Goal: Task Accomplishment & Management: Complete application form

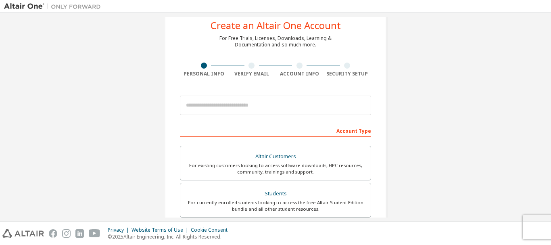
scroll to position [40, 0]
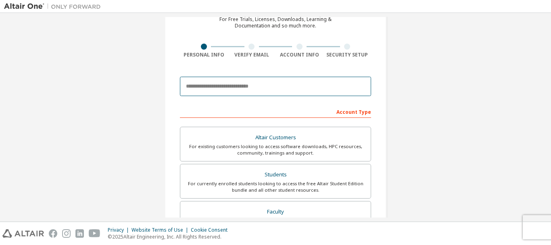
click at [259, 91] on input "email" at bounding box center [275, 86] width 191 height 19
click at [295, 90] on input "email" at bounding box center [275, 86] width 191 height 19
type input "*"
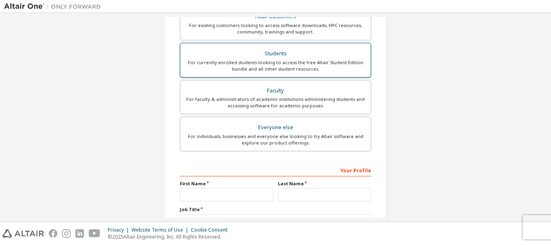
type input "**********"
click at [257, 62] on div "For currently enrolled students looking to access the free Altair Student Editi…" at bounding box center [275, 65] width 181 height 13
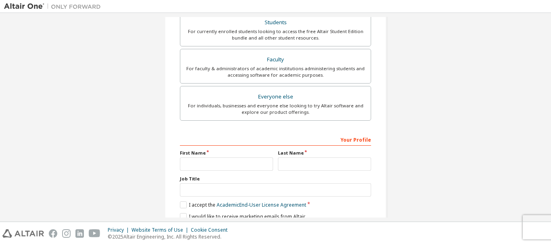
scroll to position [248, 0]
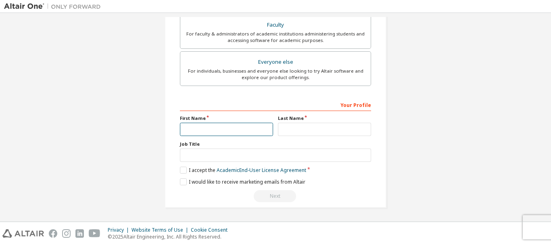
click at [213, 124] on input "text" at bounding box center [226, 129] width 93 height 13
type input "********"
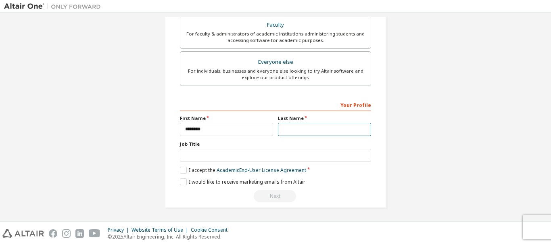
click at [296, 129] on input "text" at bounding box center [324, 129] width 93 height 13
type input "******"
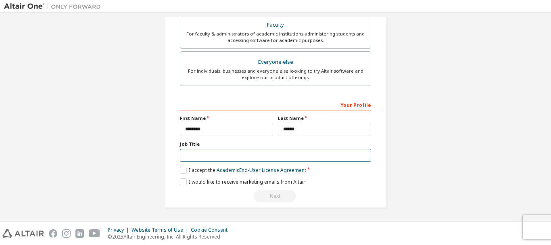
click at [285, 155] on input "text" at bounding box center [275, 155] width 191 height 13
type input "*"
type input "**********"
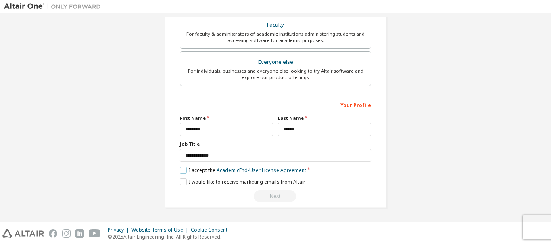
click at [181, 170] on label "I accept the Academic End-User License Agreement" at bounding box center [243, 170] width 126 height 7
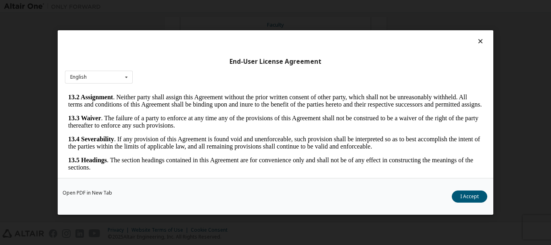
scroll to position [1346, 0]
click at [457, 194] on button "I Accept" at bounding box center [470, 197] width 36 height 12
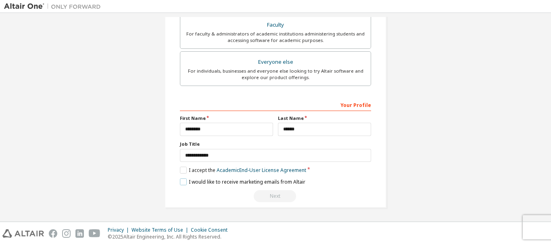
click at [183, 182] on label "I would like to receive marketing emails from Altair" at bounding box center [243, 181] width 126 height 7
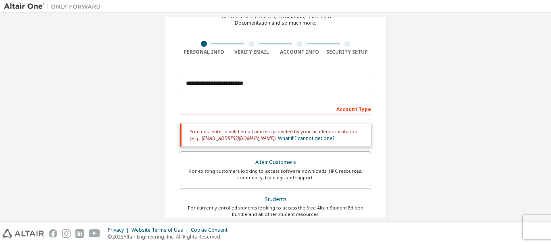
scroll to position [0, 0]
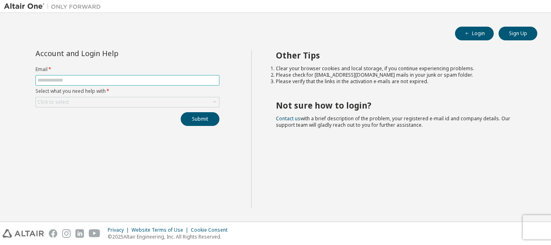
click at [101, 78] on input "text" at bounding box center [128, 80] width 180 height 6
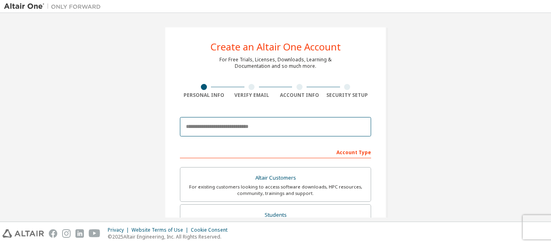
click at [260, 134] on input "email" at bounding box center [275, 126] width 191 height 19
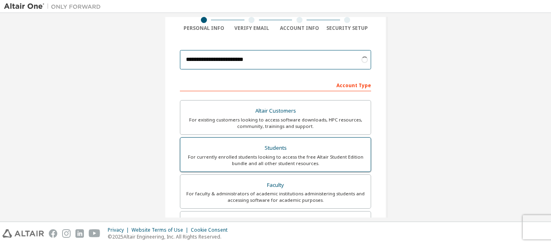
scroll to position [81, 0]
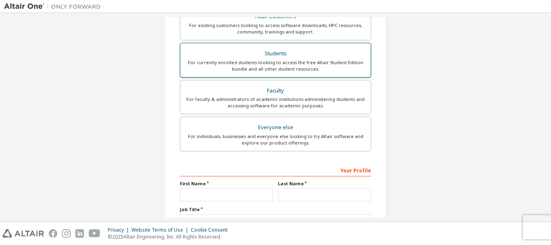
type input "**********"
click at [270, 67] on div "For currently enrolled students looking to access the free Altair Student Editi…" at bounding box center [275, 65] width 181 height 13
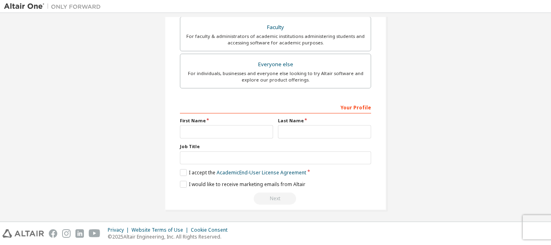
scroll to position [254, 0]
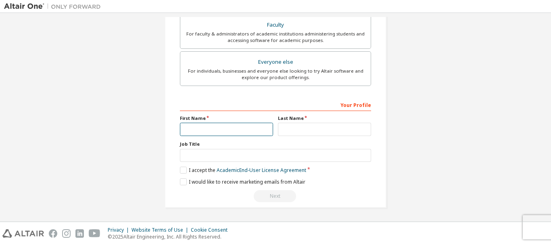
click at [246, 132] on input "text" at bounding box center [226, 129] width 93 height 13
type input "*"
type input "********"
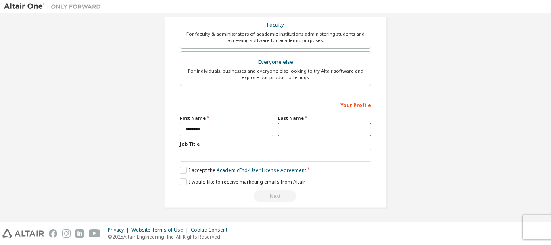
click at [301, 124] on input "text" at bounding box center [324, 129] width 93 height 13
type input "******"
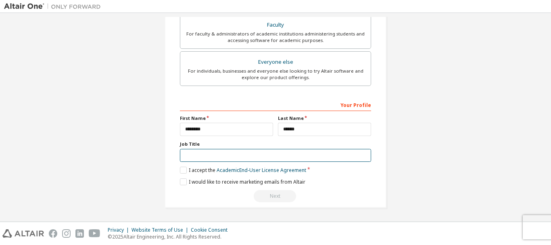
click at [291, 153] on input "text" at bounding box center [275, 155] width 191 height 13
type input "*******"
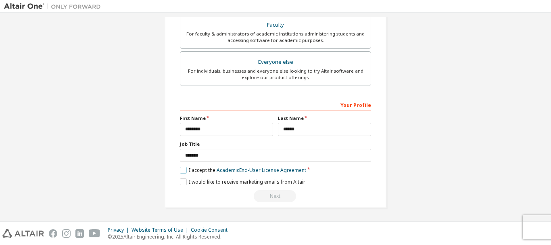
click at [180, 173] on label "I accept the Academic End-User License Agreement" at bounding box center [243, 170] width 126 height 7
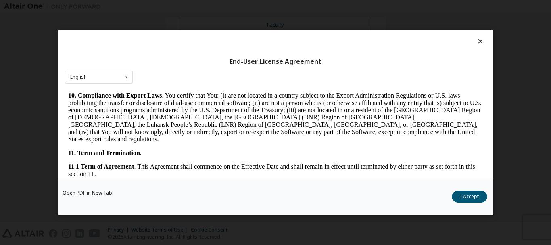
scroll to position [1346, 0]
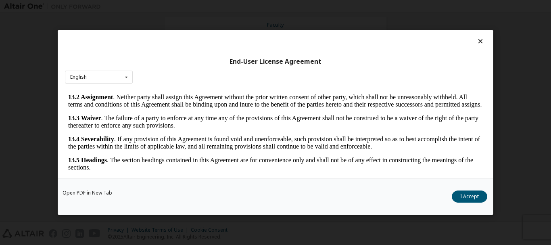
drag, startPoint x: 480, startPoint y: 101, endPoint x: 556, endPoint y: 310, distance: 222.2
click at [483, 192] on button "I Accept" at bounding box center [470, 197] width 36 height 12
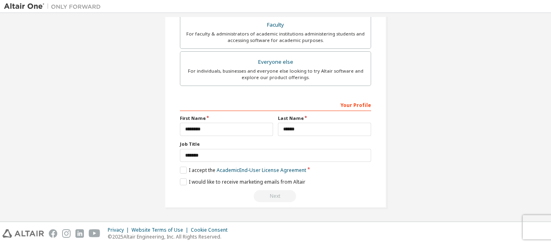
click at [180, 178] on div "**********" at bounding box center [275, 150] width 191 height 105
click at [181, 180] on label "I would like to receive marketing emails from Altair" at bounding box center [243, 181] width 126 height 7
click at [261, 194] on div "Next" at bounding box center [275, 196] width 191 height 12
click at [262, 194] on div "Next" at bounding box center [275, 196] width 191 height 12
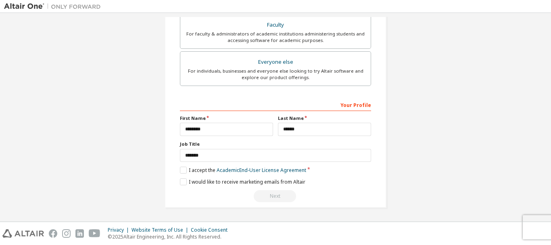
click at [262, 193] on div "Next" at bounding box center [275, 196] width 191 height 12
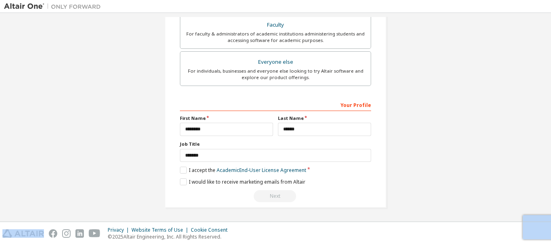
click at [262, 193] on div "Next" at bounding box center [275, 196] width 191 height 12
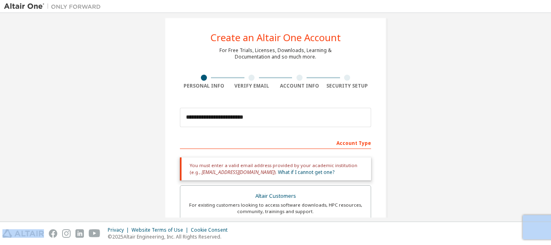
scroll to position [0, 0]
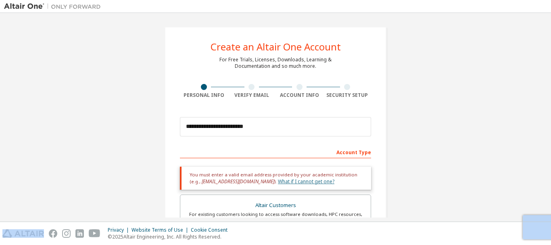
click at [290, 183] on link "What if I cannot get one?" at bounding box center [306, 181] width 57 height 7
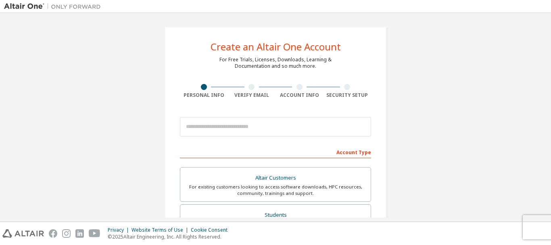
click at [252, 86] on div at bounding box center [252, 87] width 6 height 6
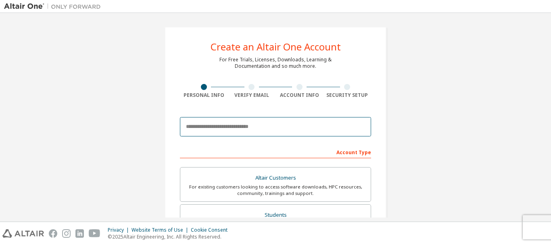
click at [243, 132] on input "email" at bounding box center [275, 126] width 191 height 19
type input "*"
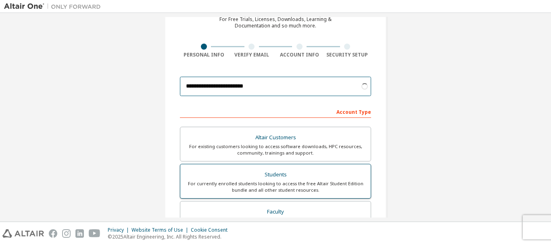
type input "**********"
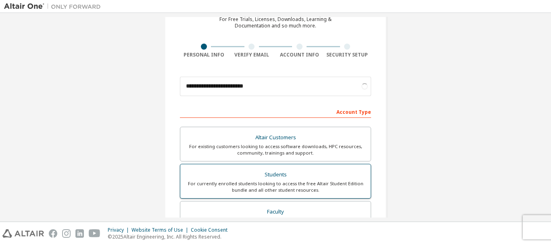
click at [252, 178] on div "Students" at bounding box center [275, 174] width 181 height 11
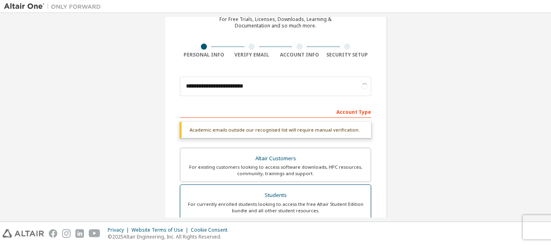
click at [259, 206] on div "For currently enrolled students looking to access the free Altair Student Editi…" at bounding box center [275, 207] width 181 height 13
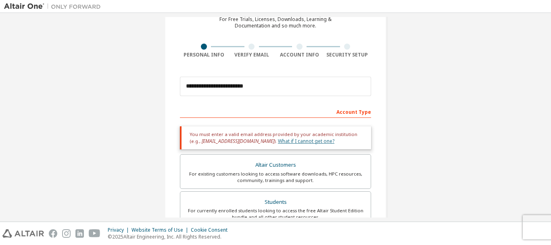
click at [278, 142] on link "What if I cannot get one?" at bounding box center [306, 141] width 57 height 7
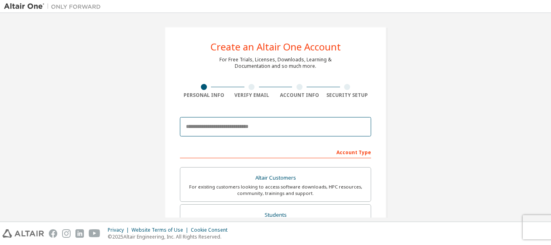
click at [237, 127] on input "email" at bounding box center [275, 126] width 191 height 19
click at [202, 128] on input "email" at bounding box center [275, 126] width 191 height 19
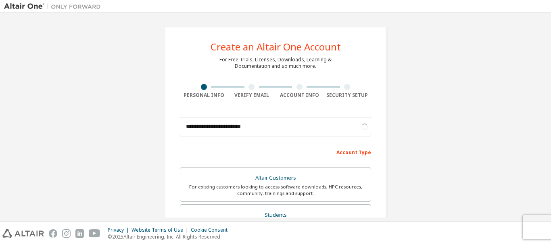
click at [342, 152] on div "Account Type" at bounding box center [275, 151] width 191 height 13
drag, startPoint x: 342, startPoint y: 152, endPoint x: 286, endPoint y: 178, distance: 60.9
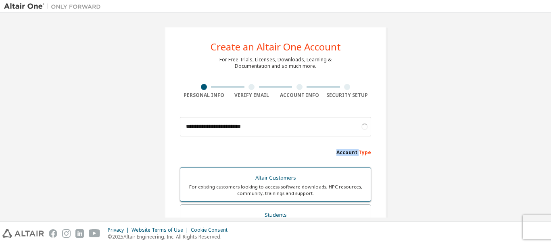
click at [340, 153] on div "Account Type" at bounding box center [275, 151] width 191 height 13
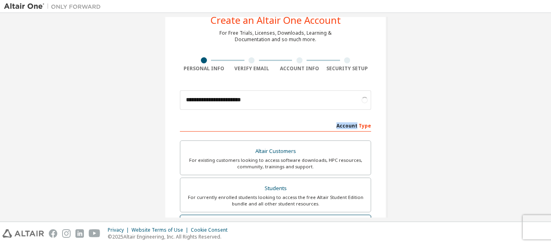
scroll to position [40, 0]
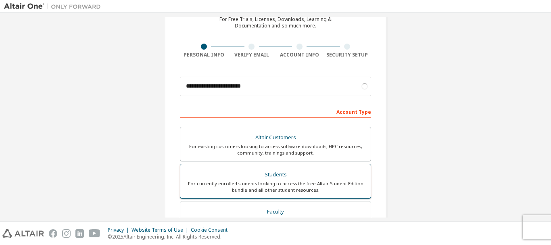
click at [287, 189] on div "For currently enrolled students looking to access the free Altair Student Editi…" at bounding box center [275, 186] width 181 height 13
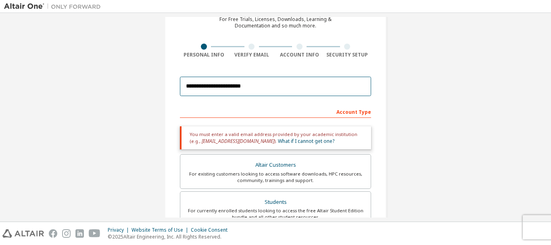
click at [190, 85] on input "**********" at bounding box center [275, 86] width 191 height 19
click at [193, 86] on input "**********" at bounding box center [275, 86] width 191 height 19
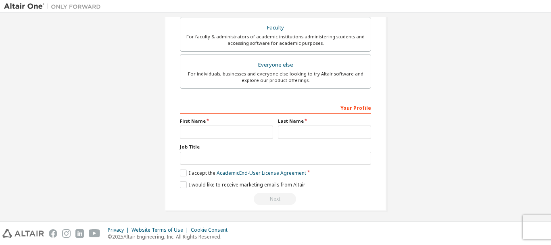
scroll to position [254, 0]
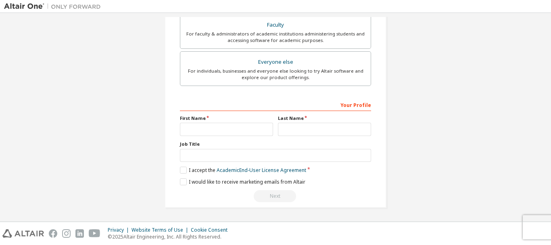
type input "**********"
click at [225, 132] on input "text" at bounding box center [226, 129] width 93 height 13
type input "********"
click at [293, 130] on input "text" at bounding box center [324, 129] width 93 height 13
type input "******"
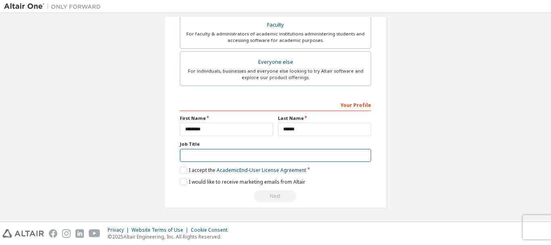
click at [248, 157] on input "text" at bounding box center [275, 155] width 191 height 13
type input "*******"
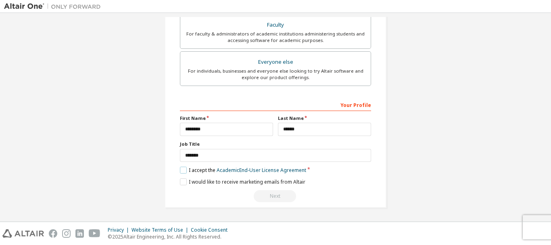
click at [185, 170] on label "I accept the Academic End-User License Agreement" at bounding box center [243, 170] width 126 height 7
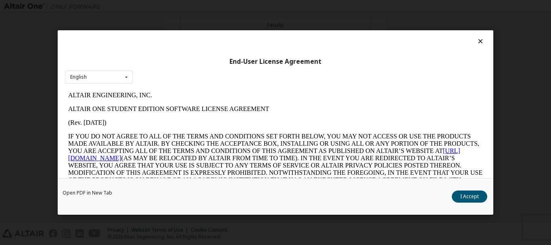
scroll to position [0, 0]
click at [464, 196] on button "I Accept" at bounding box center [470, 197] width 36 height 12
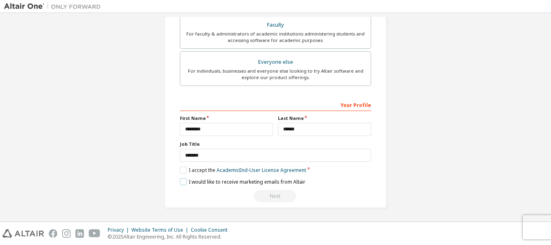
click at [180, 182] on label "I would like to receive marketing emails from Altair" at bounding box center [243, 181] width 126 height 7
click at [268, 197] on div "Next" at bounding box center [275, 196] width 191 height 12
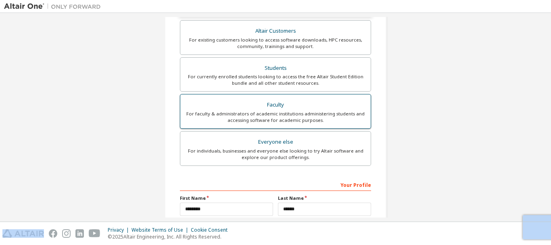
scroll to position [161, 0]
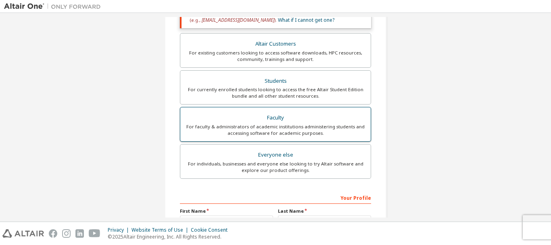
click at [304, 120] on div "Faculty" at bounding box center [275, 117] width 181 height 11
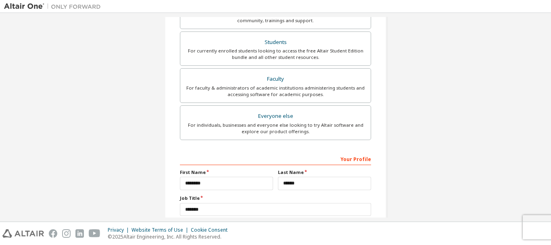
scroll to position [254, 0]
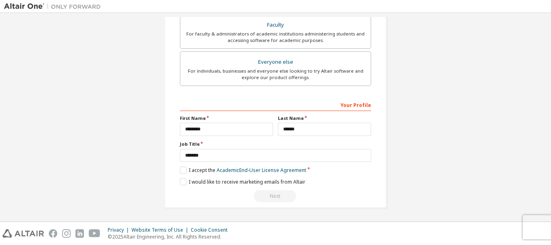
click at [273, 197] on div "Next" at bounding box center [275, 196] width 191 height 12
click at [274, 195] on div "Next" at bounding box center [275, 196] width 191 height 12
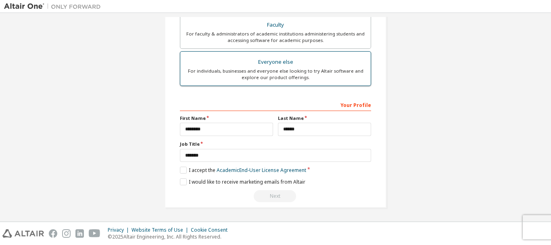
click at [319, 82] on label "Everyone else For individuals, businesses and everyone else looking to try Alta…" at bounding box center [275, 68] width 191 height 35
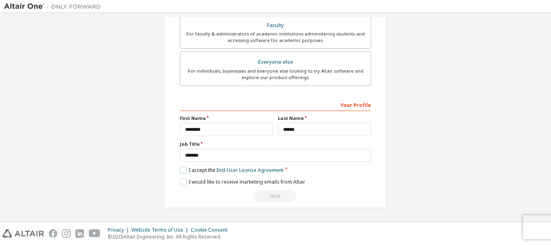
click at [180, 168] on label "I accept the End-User License Agreement" at bounding box center [232, 170] width 104 height 7
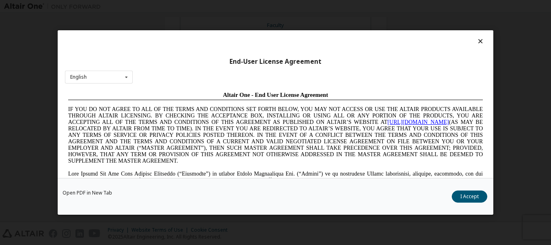
scroll to position [0, 0]
click at [478, 195] on button "I Accept" at bounding box center [470, 197] width 36 height 12
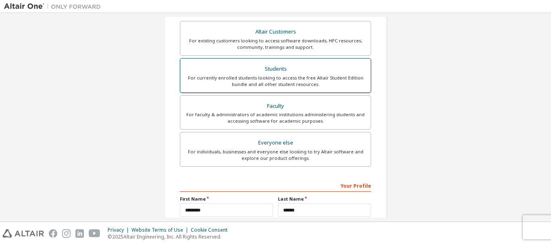
click at [245, 82] on div "For currently enrolled students looking to access the free Altair Student Editi…" at bounding box center [275, 81] width 181 height 13
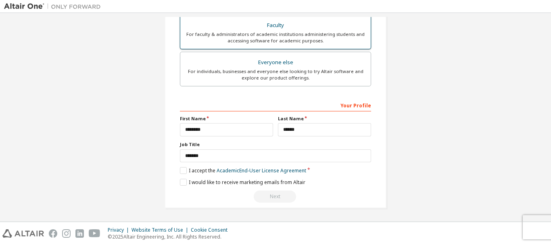
scroll to position [254, 0]
click at [185, 168] on label "I accept the Academic End-User License Agreement" at bounding box center [243, 170] width 126 height 7
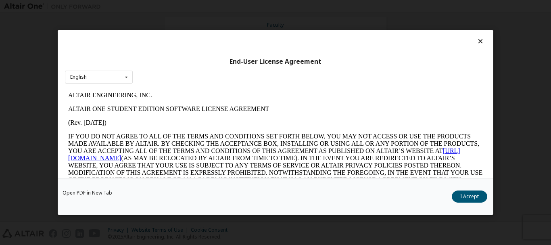
scroll to position [0, 0]
click at [477, 196] on button "I Accept" at bounding box center [470, 197] width 36 height 12
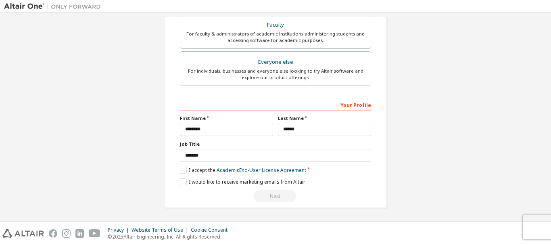
drag, startPoint x: 279, startPoint y: 187, endPoint x: 277, endPoint y: 190, distance: 4.4
click at [279, 188] on div "**********" at bounding box center [275, 150] width 191 height 105
click at [276, 190] on div "Next" at bounding box center [275, 196] width 191 height 12
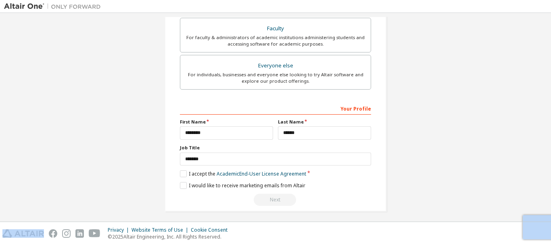
scroll to position [254, 0]
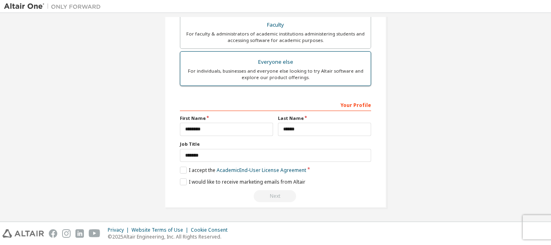
click at [237, 71] on div "For individuals, businesses and everyone else looking to try Altair software an…" at bounding box center [275, 74] width 181 height 13
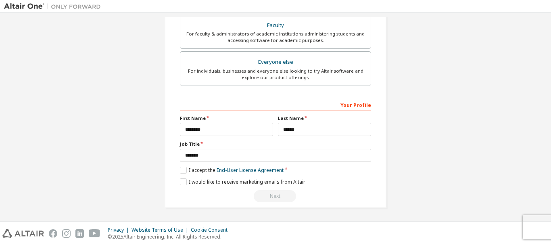
click at [180, 166] on div "**********" at bounding box center [275, 150] width 191 height 105
click at [180, 172] on label "I accept the End-User License Agreement" at bounding box center [232, 170] width 104 height 7
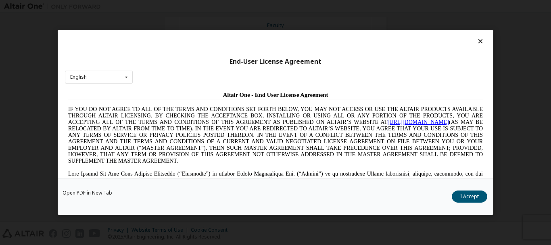
scroll to position [0, 0]
click at [467, 191] on button "I Accept" at bounding box center [470, 197] width 36 height 12
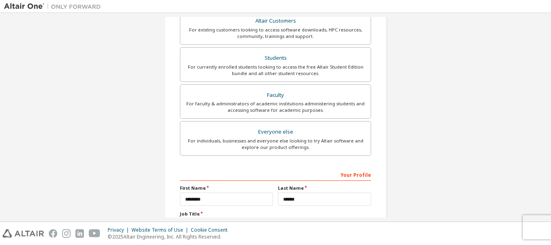
scroll to position [161, 0]
